Goal: Task Accomplishment & Management: Use online tool/utility

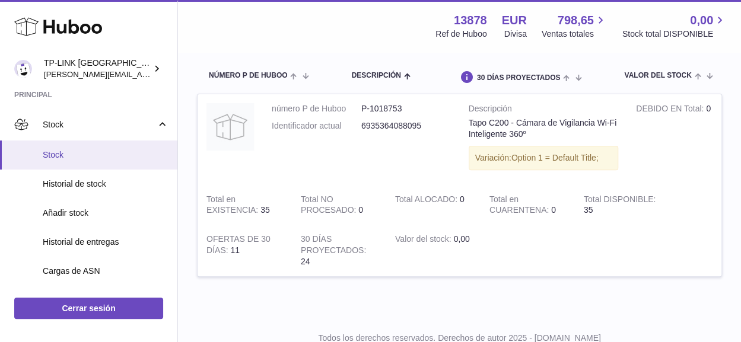
scroll to position [119, 0]
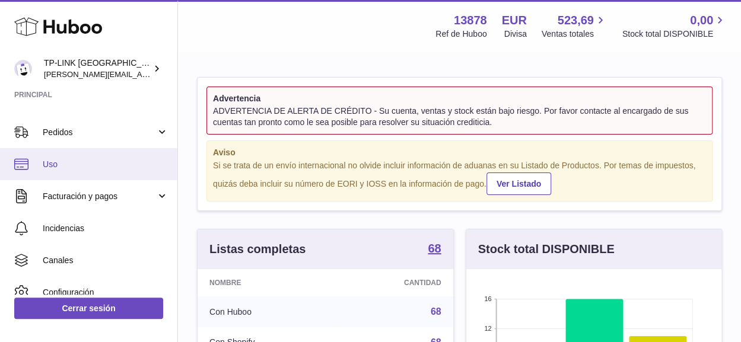
scroll to position [59, 0]
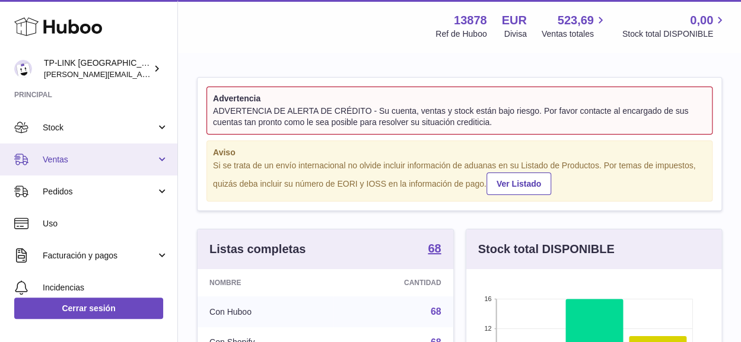
click at [160, 160] on link "Ventas" at bounding box center [88, 160] width 177 height 32
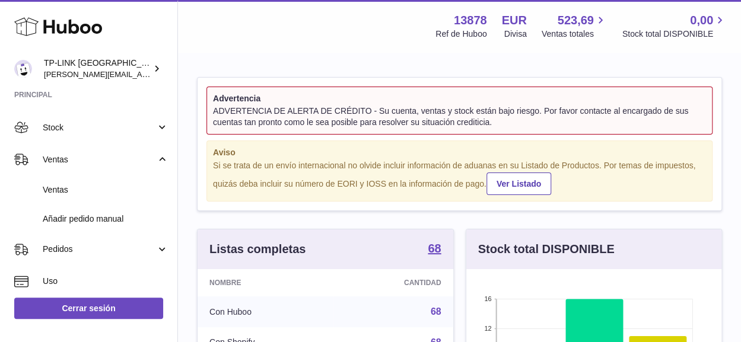
drag, startPoint x: 100, startPoint y: 191, endPoint x: 227, endPoint y: 206, distance: 127.9
click at [100, 190] on span "Ventas" at bounding box center [106, 190] width 126 height 11
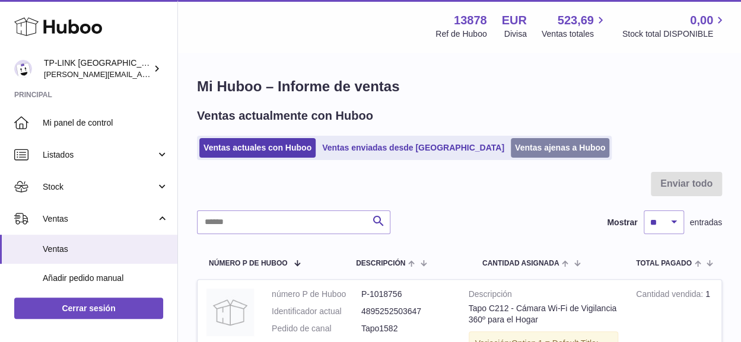
click at [511, 155] on link "Ventas ajenas a Huboo" at bounding box center [560, 148] width 99 height 20
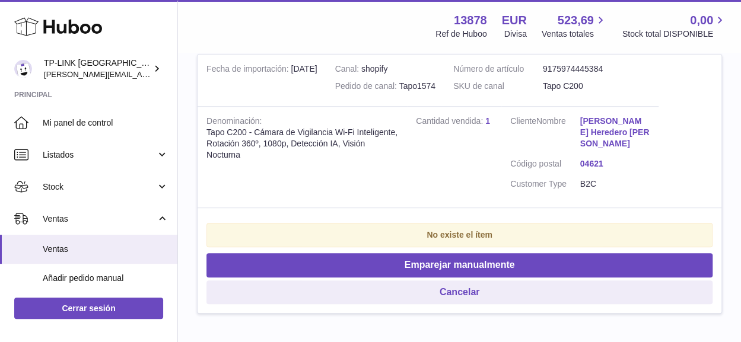
scroll to position [297, 0]
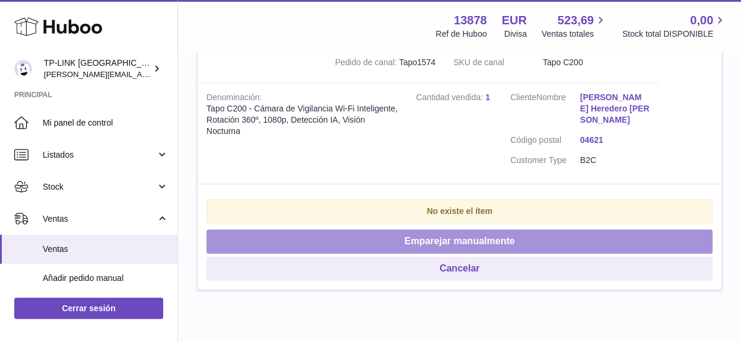
click at [393, 230] on button "Emparejar manualmente" at bounding box center [459, 242] width 506 height 24
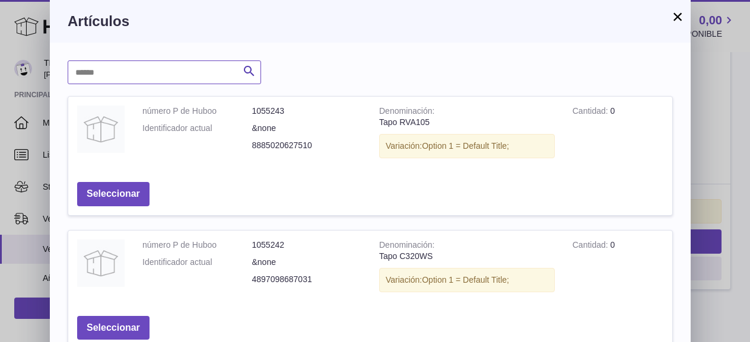
click at [187, 73] on input "text" at bounding box center [164, 73] width 193 height 24
type input "****"
click at [250, 76] on icon "submit" at bounding box center [249, 71] width 14 height 15
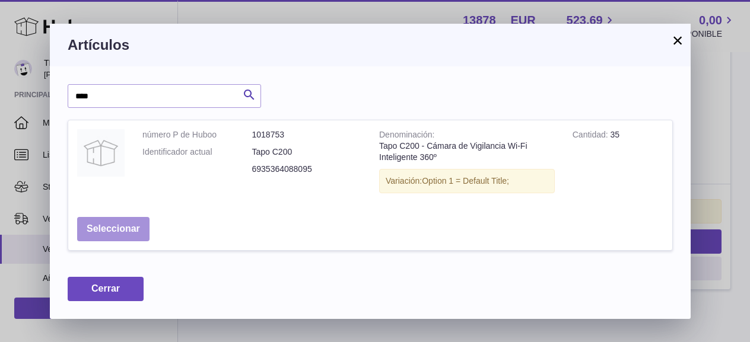
click at [129, 225] on button "Seleccionar" at bounding box center [113, 229] width 72 height 24
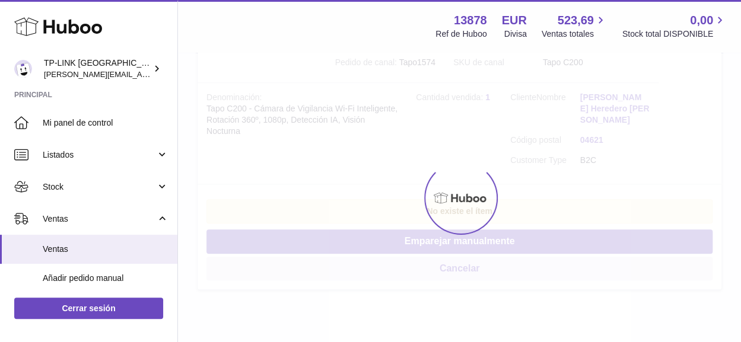
scroll to position [78, 0]
